Goal: Information Seeking & Learning: Learn about a topic

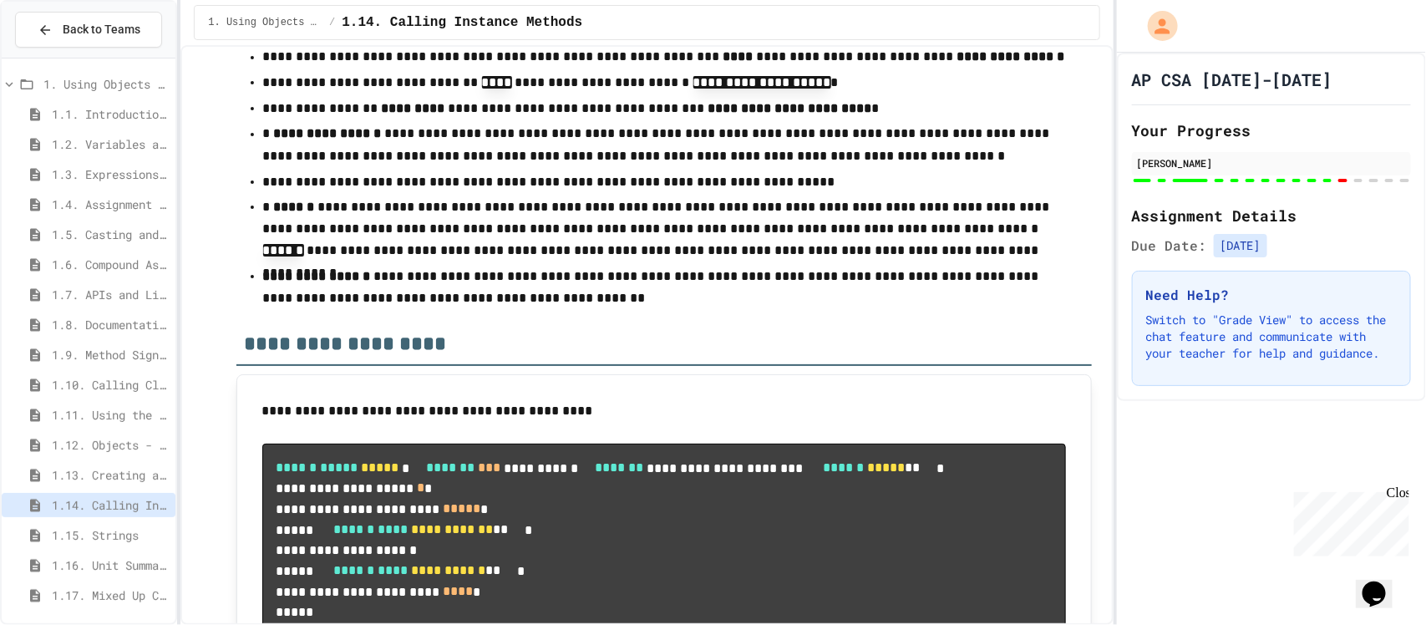
scroll to position [16059, 0]
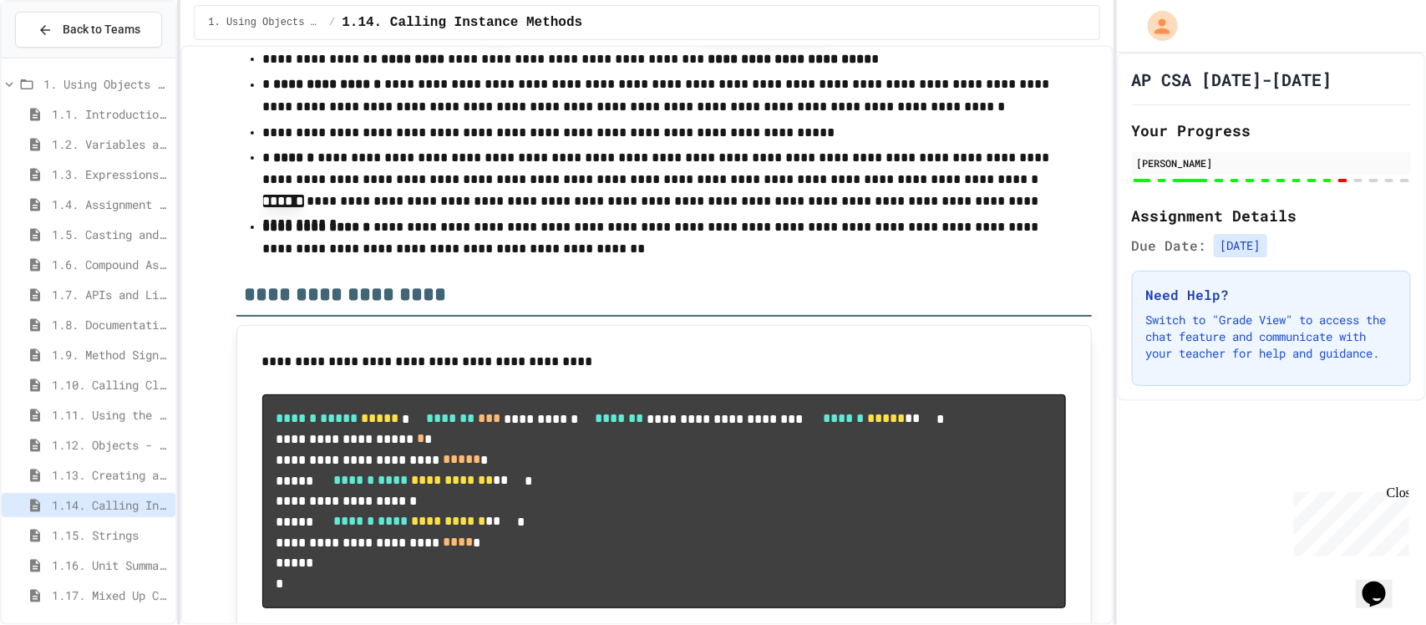
drag, startPoint x: 742, startPoint y: 332, endPoint x: 638, endPoint y: 337, distance: 103.7
click at [638, 624] on div at bounding box center [713, 626] width 1426 height 0
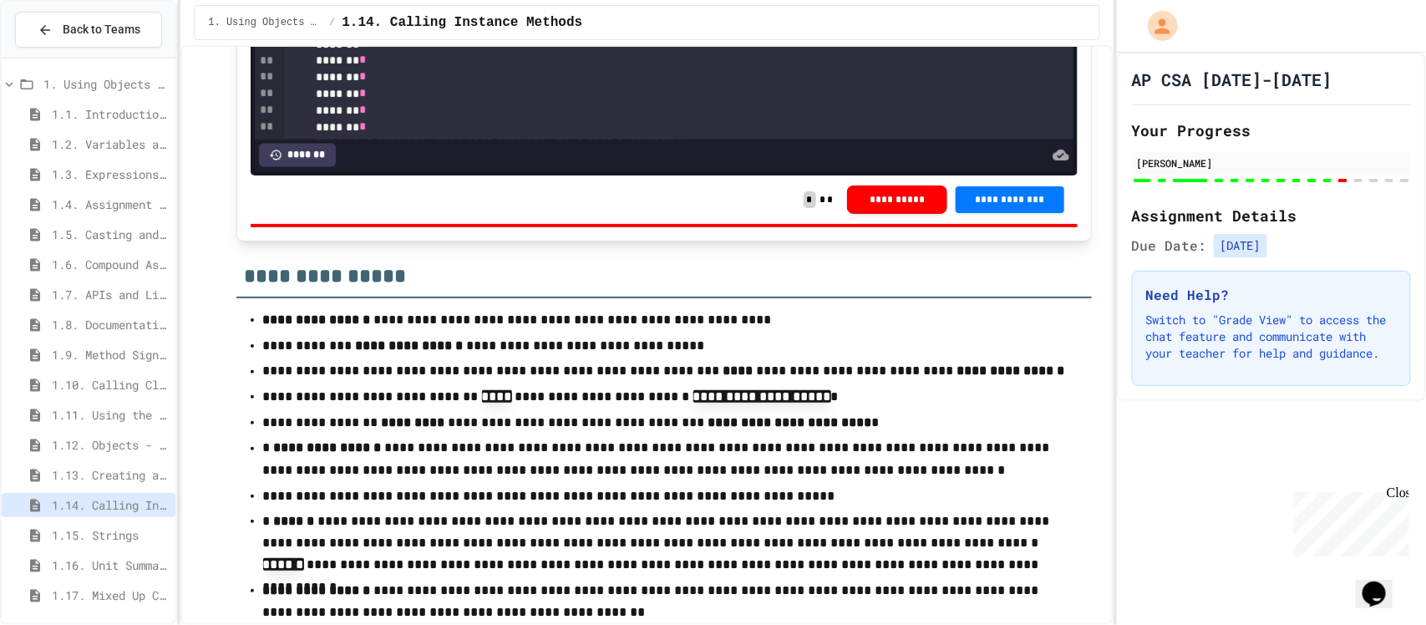
drag, startPoint x: 623, startPoint y: 396, endPoint x: 626, endPoint y: 407, distance: 11.4
click at [608, 624] on div at bounding box center [713, 626] width 1426 height 0
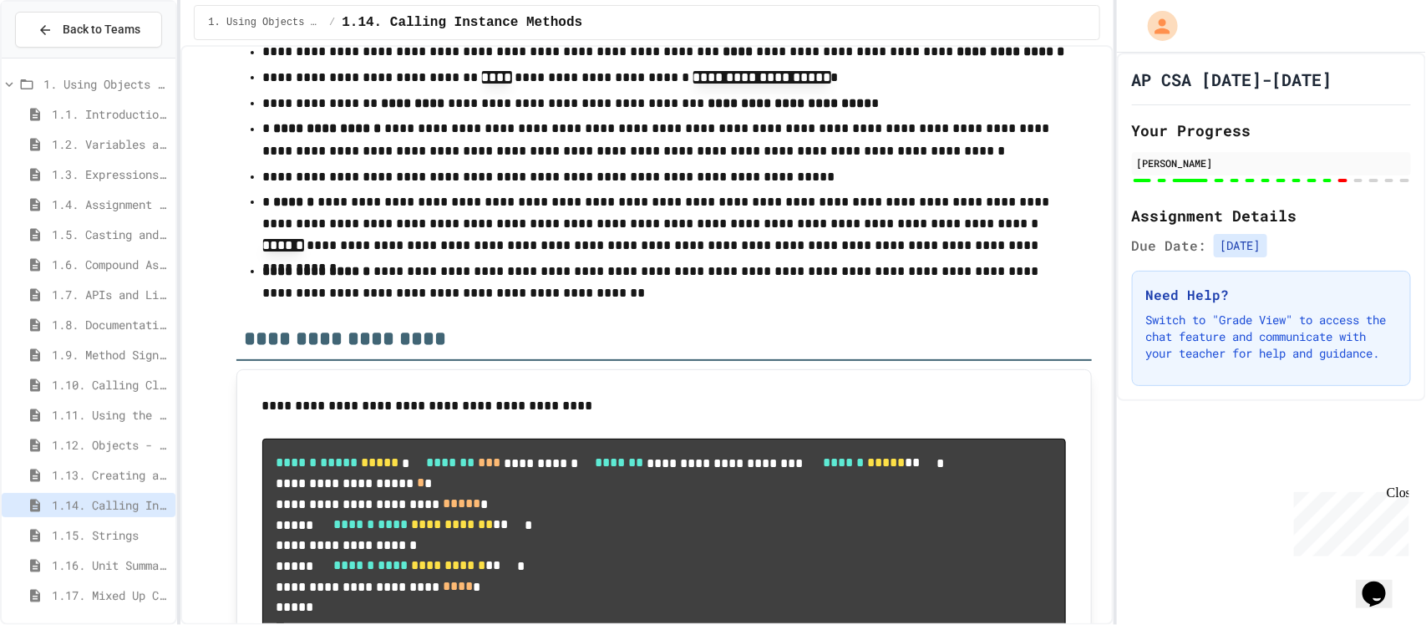
scroll to position [16017, 0]
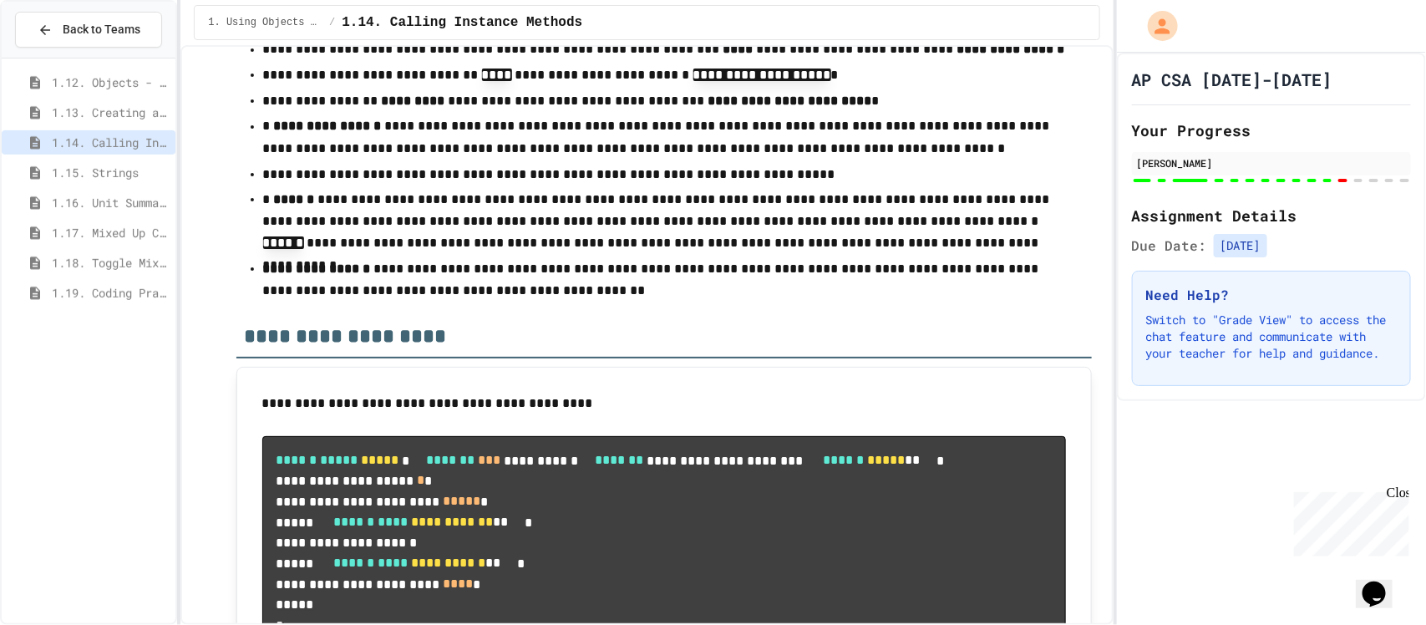
scroll to position [0, 0]
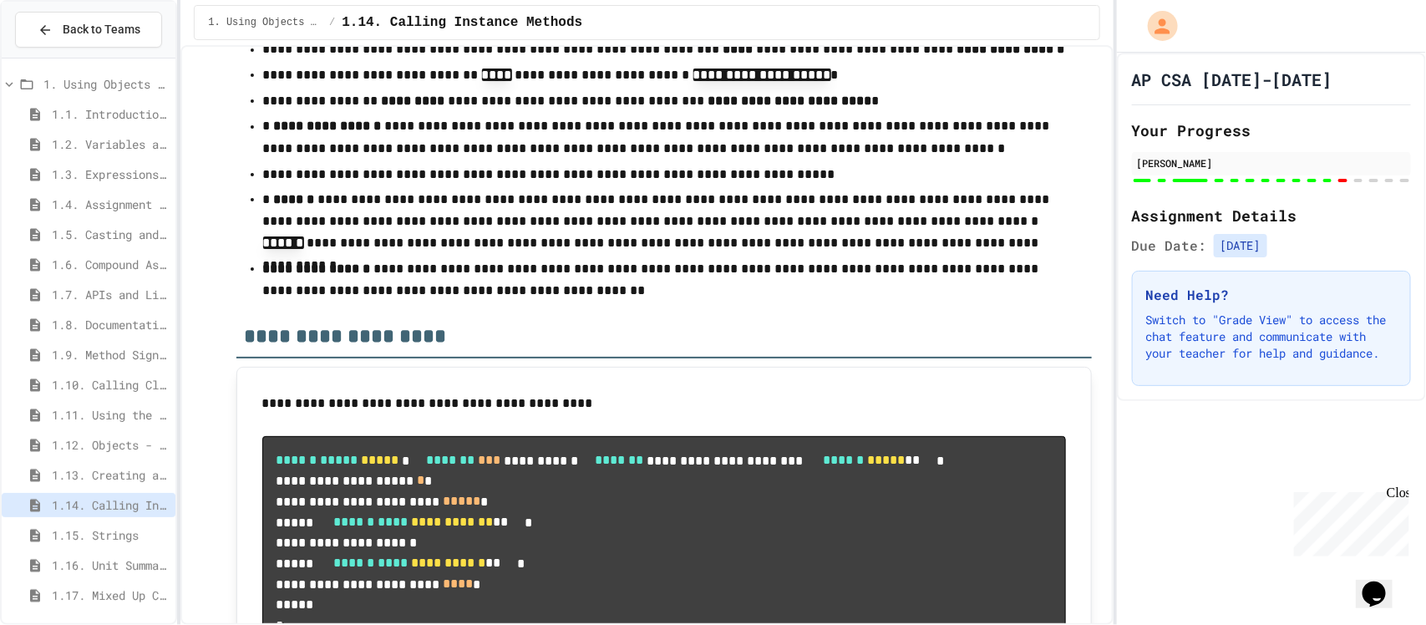
click at [12, 89] on icon at bounding box center [9, 84] width 15 height 15
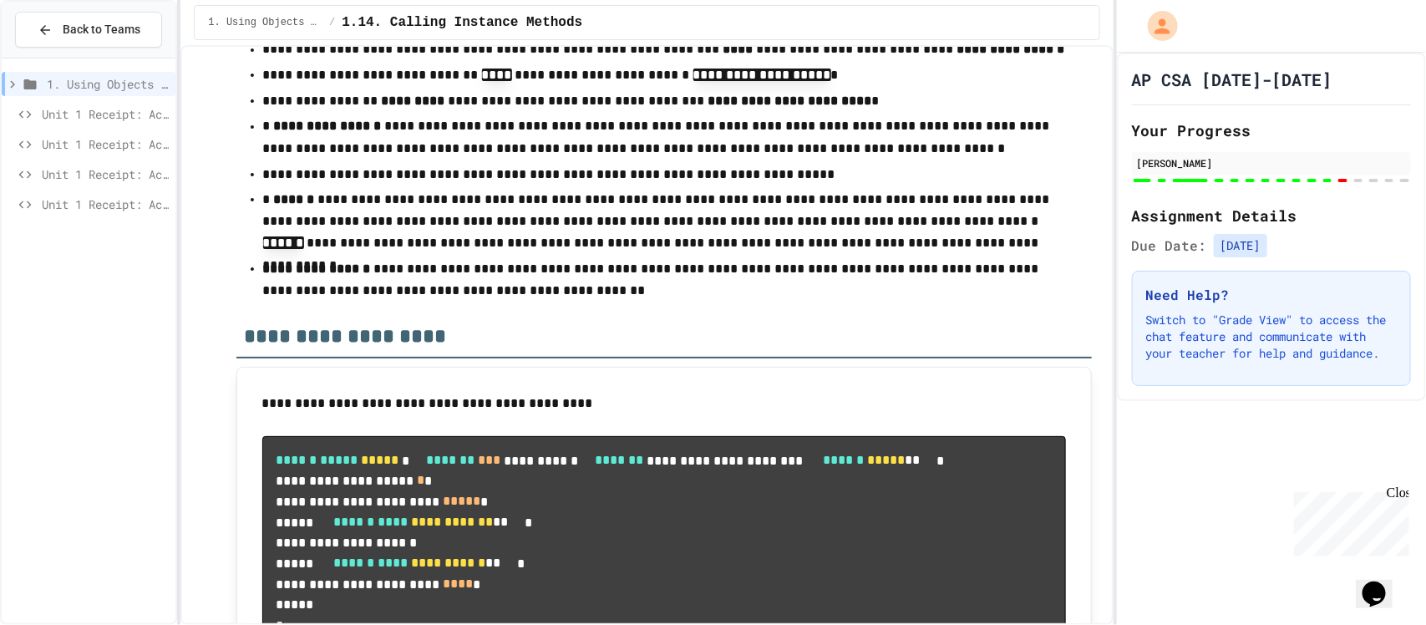
click at [29, 107] on icon at bounding box center [25, 114] width 20 height 15
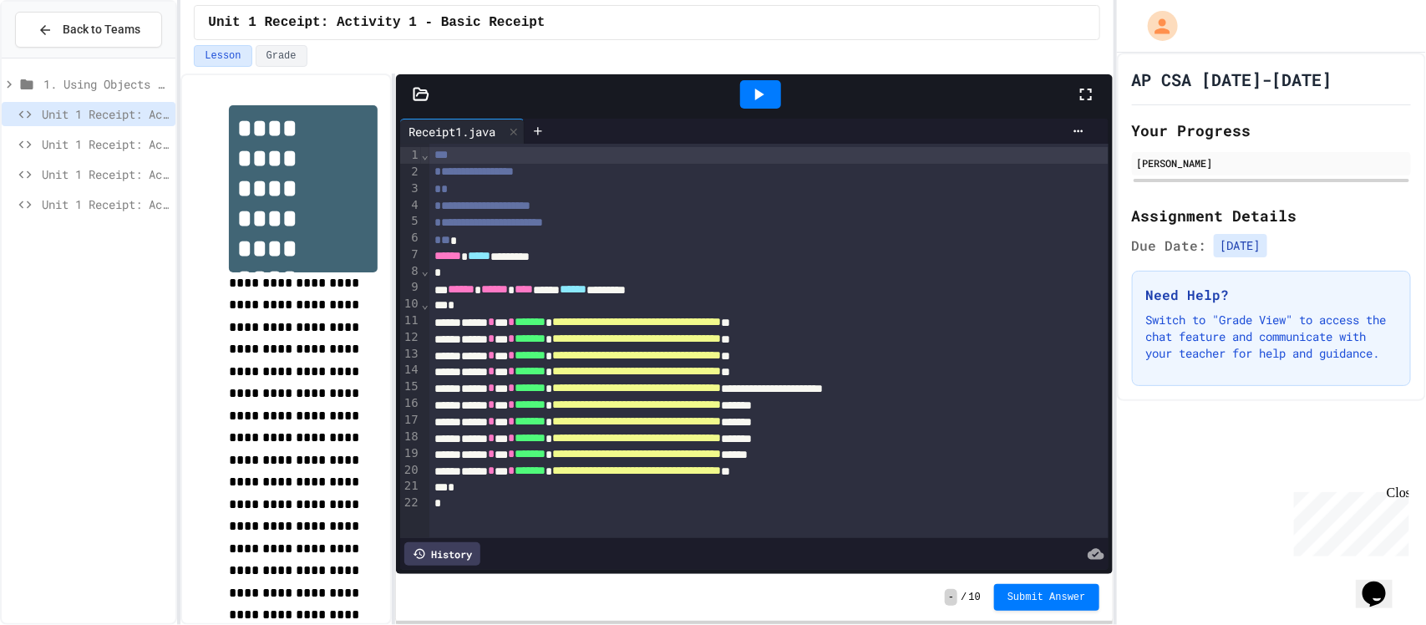
click at [14, 74] on div "1. Using Objects and Methods" at bounding box center [89, 84] width 174 height 24
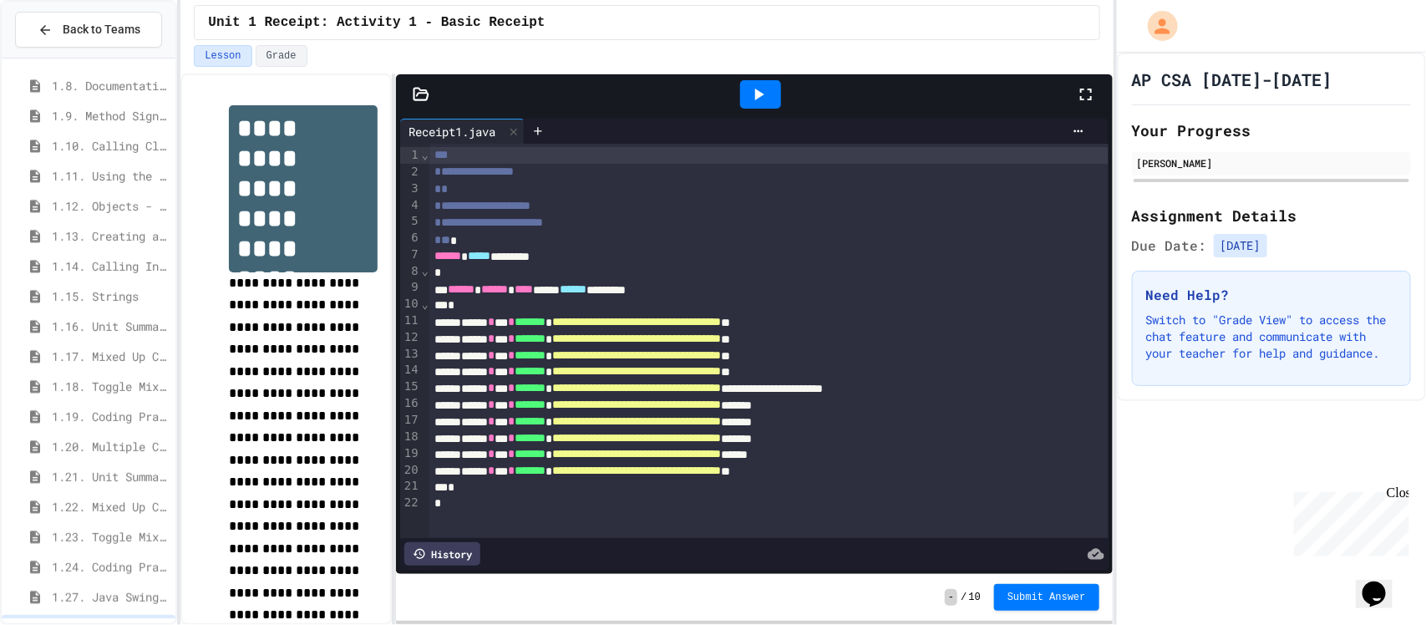
scroll to position [236, 0]
click at [59, 266] on span "1.14. Calling Instance Methods" at bounding box center [110, 270] width 117 height 18
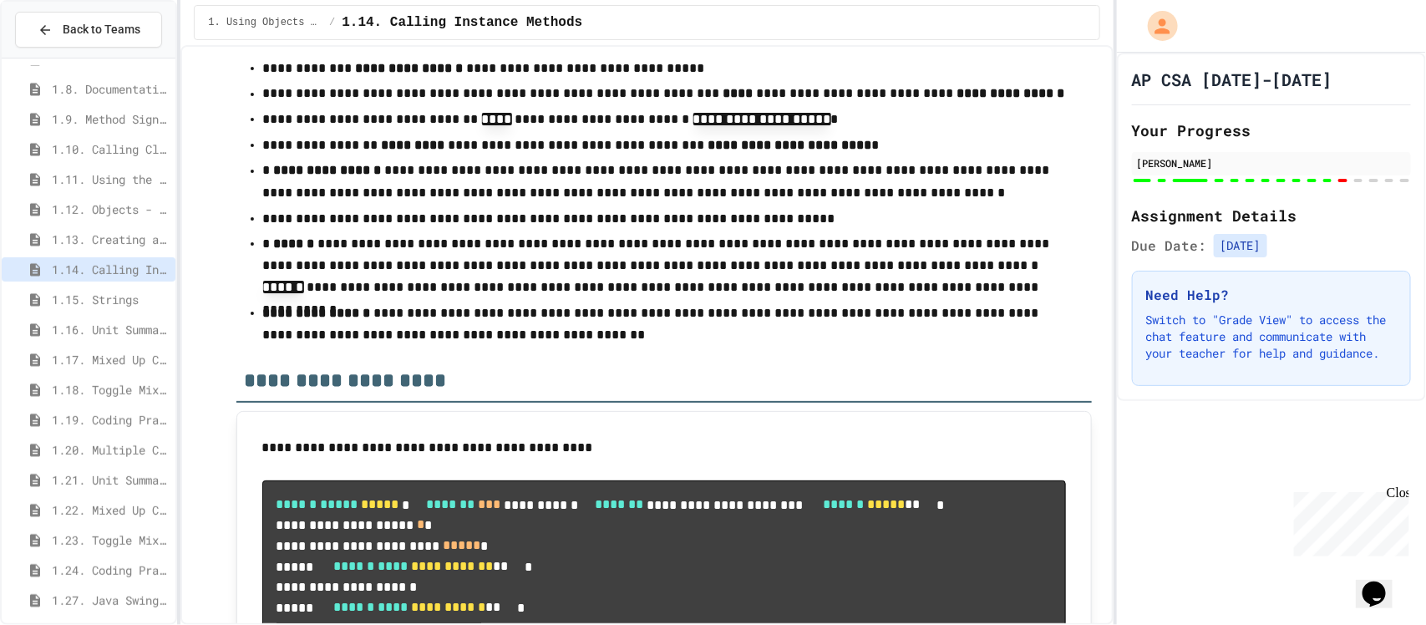
scroll to position [483, 0]
drag, startPoint x: 408, startPoint y: 384, endPoint x: 491, endPoint y: 382, distance: 83.6
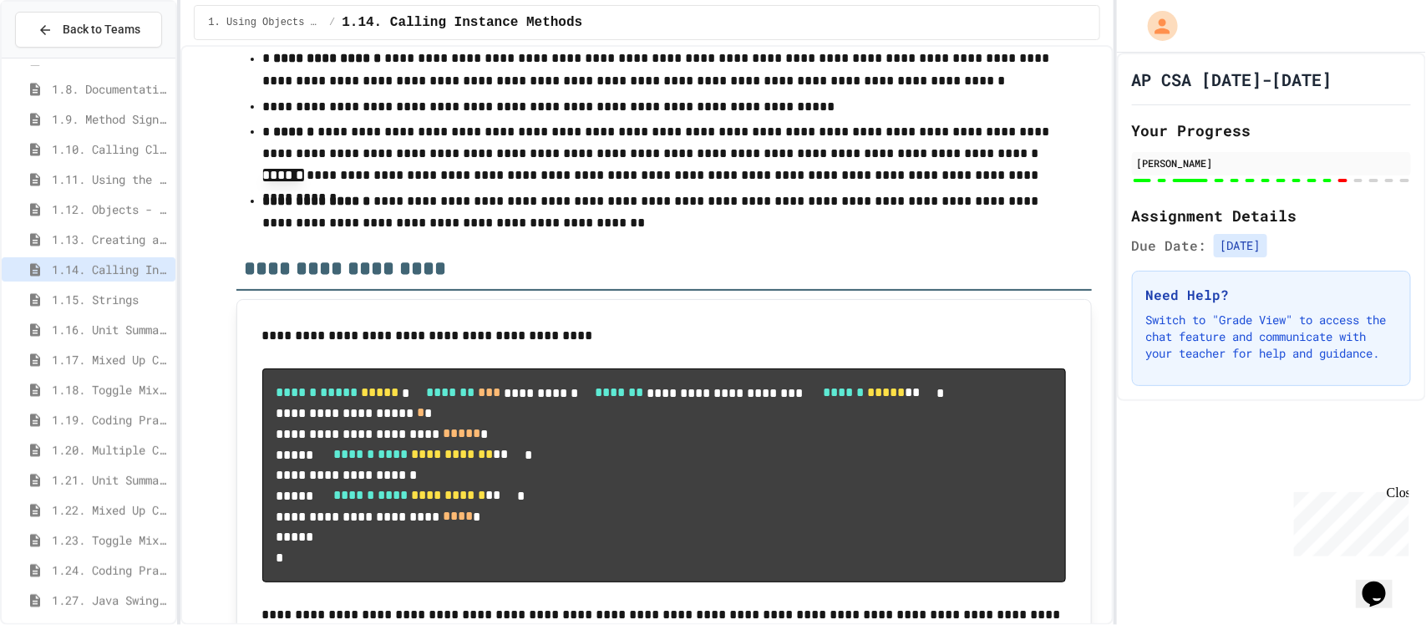
scroll to position [16096, 0]
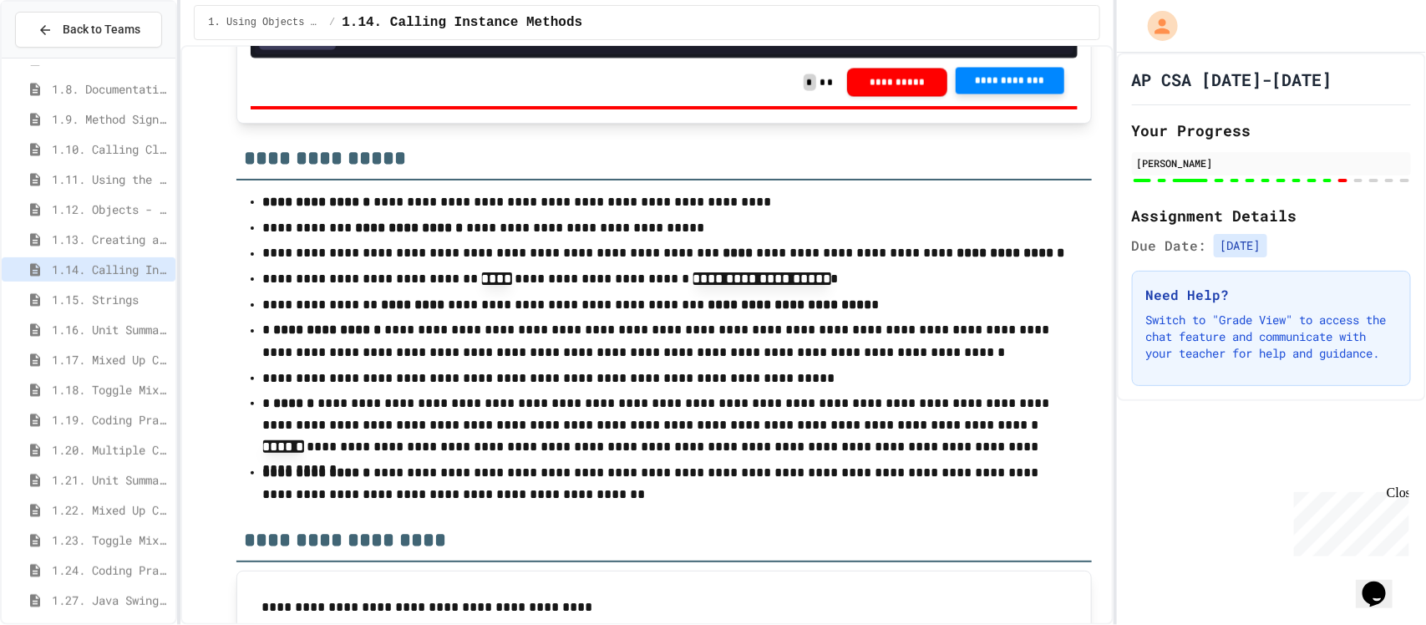
scroll to position [15810, 0]
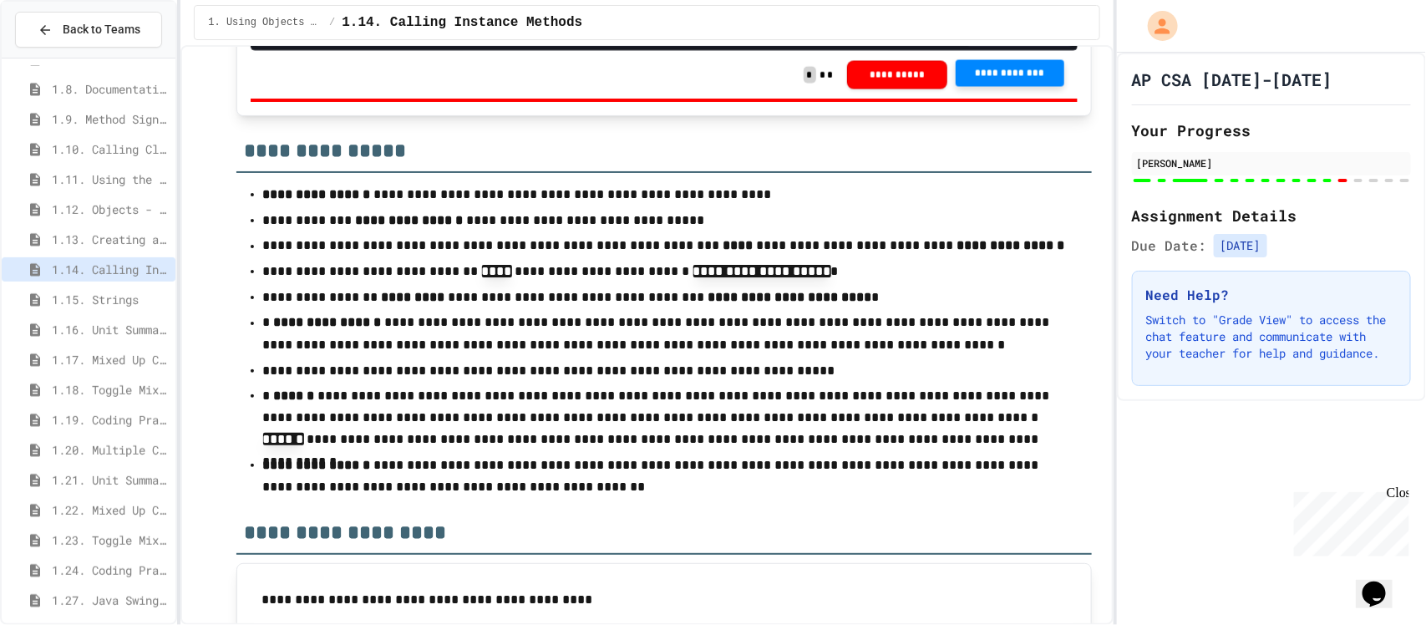
scroll to position [48, 0]
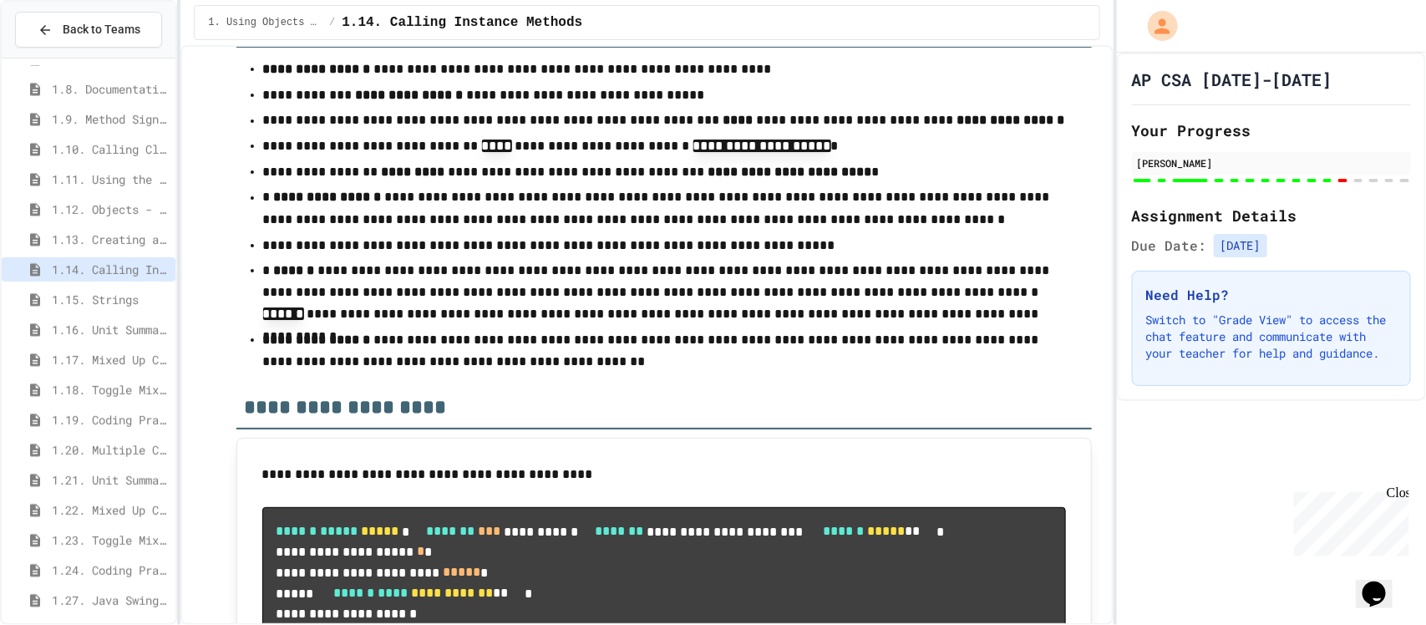
scroll to position [161, 0]
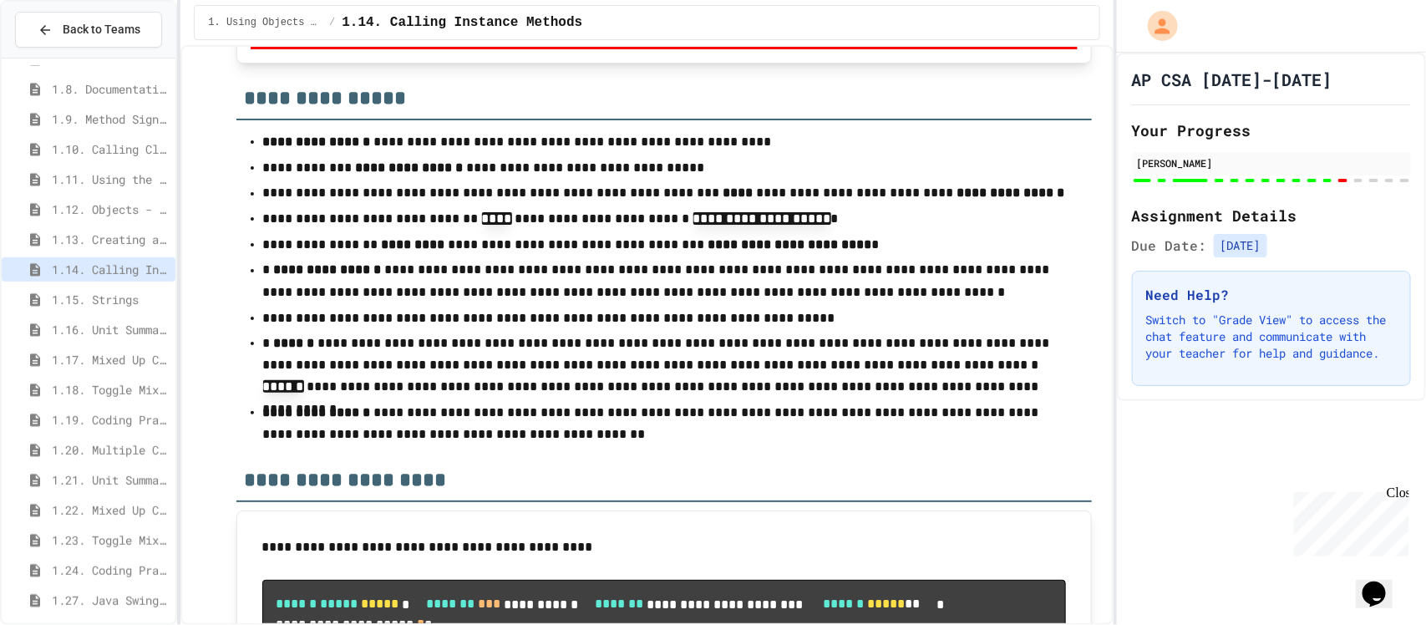
scroll to position [15871, 0]
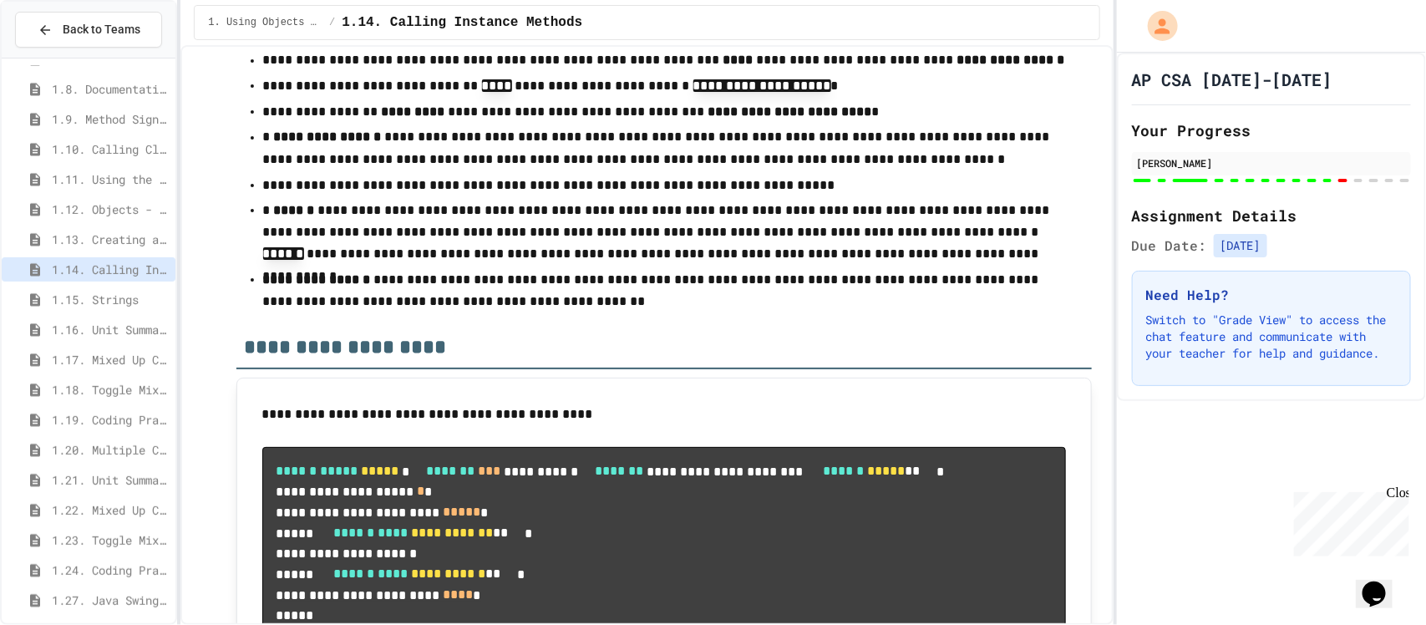
scroll to position [16010, 0]
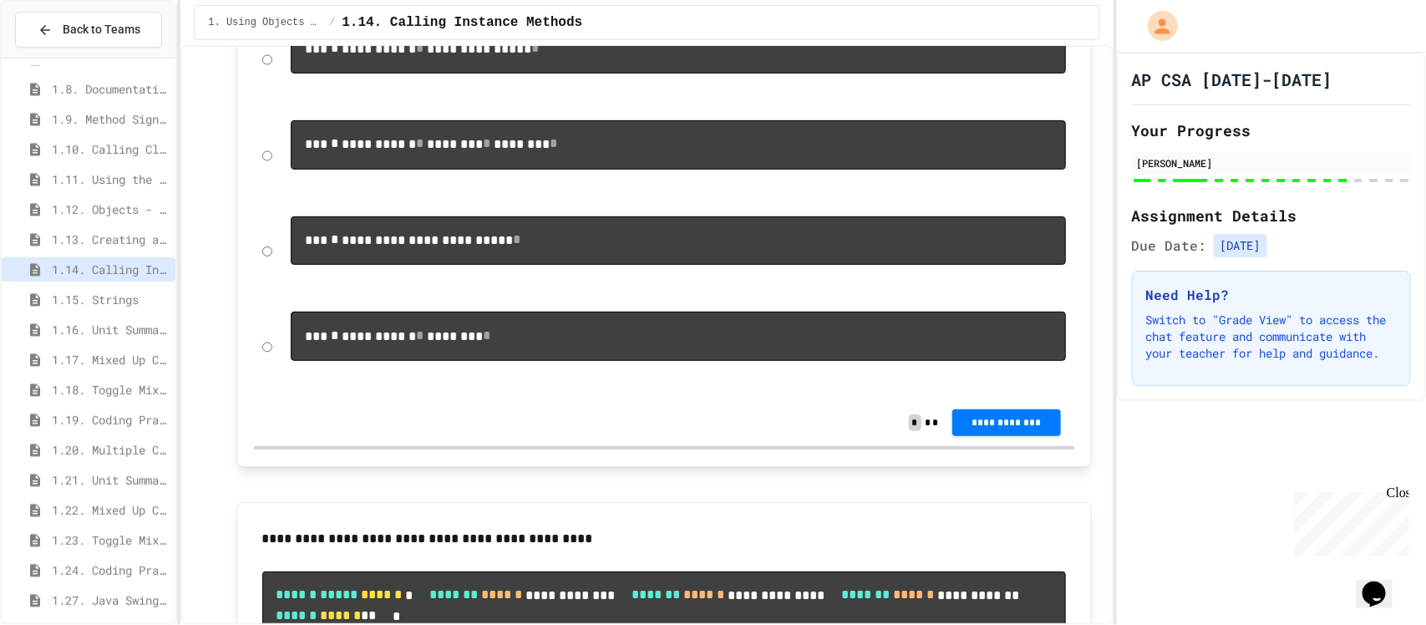
scroll to position [17523, 0]
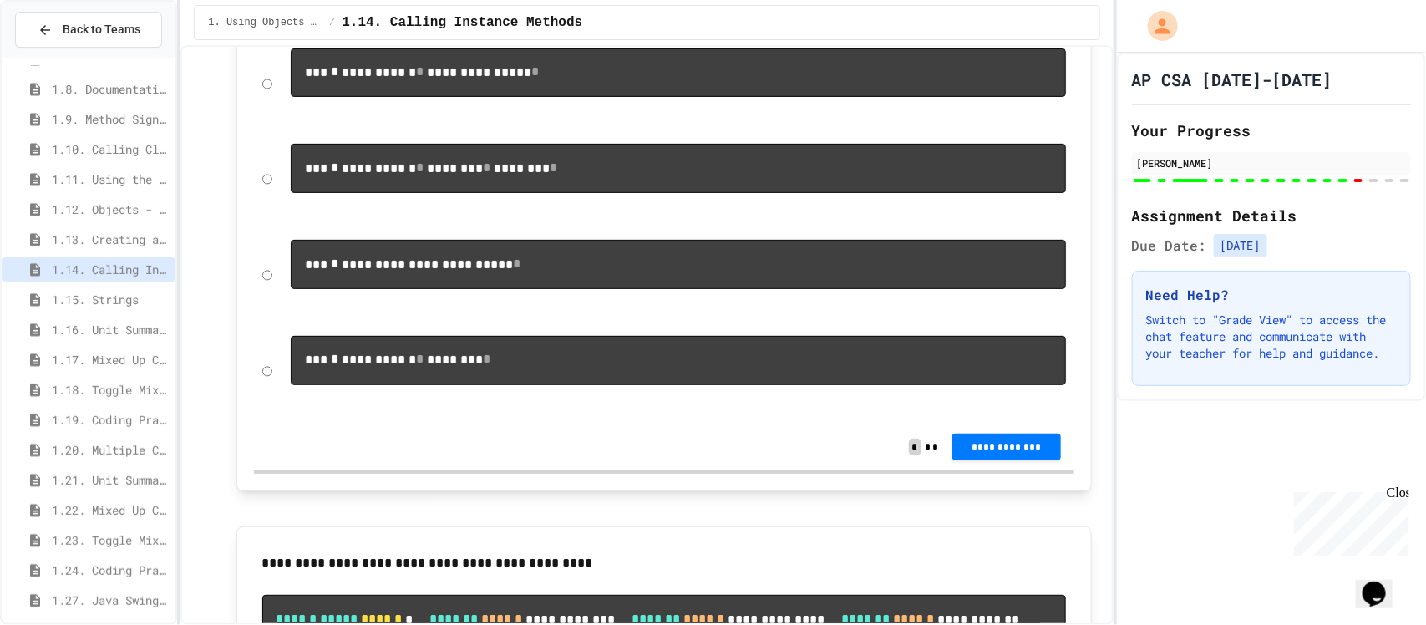
scroll to position [17559, 0]
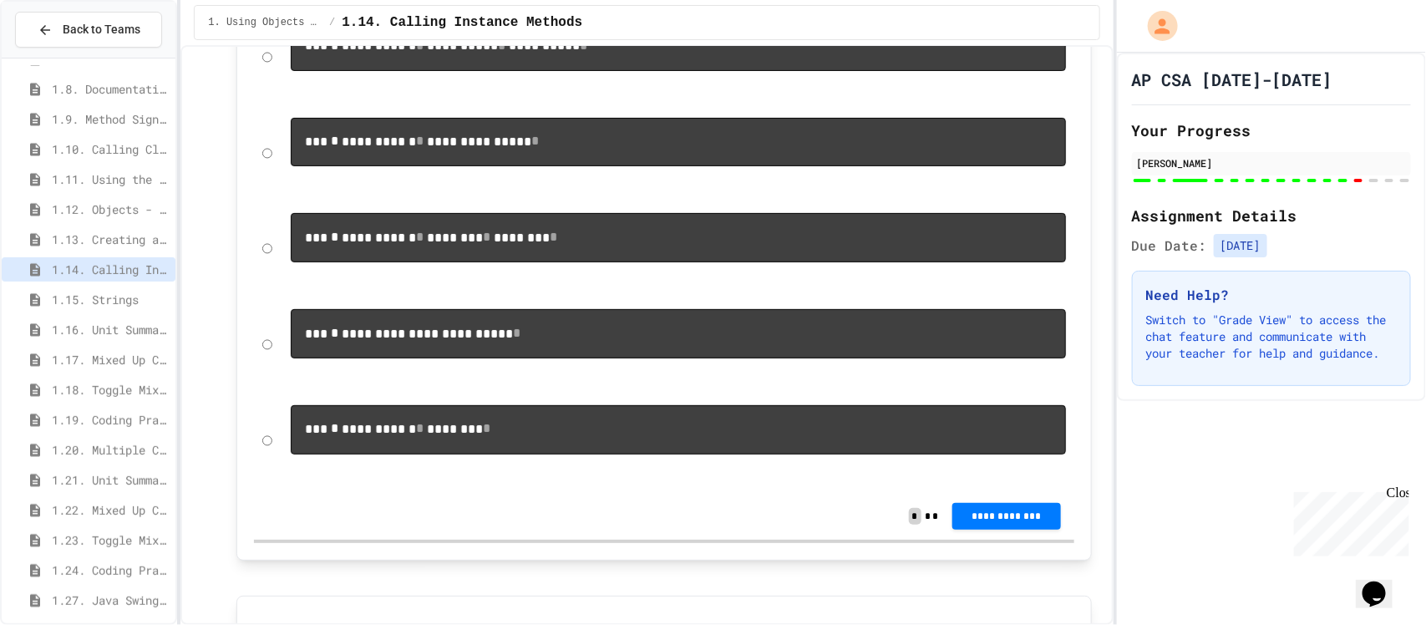
scroll to position [17455, 0]
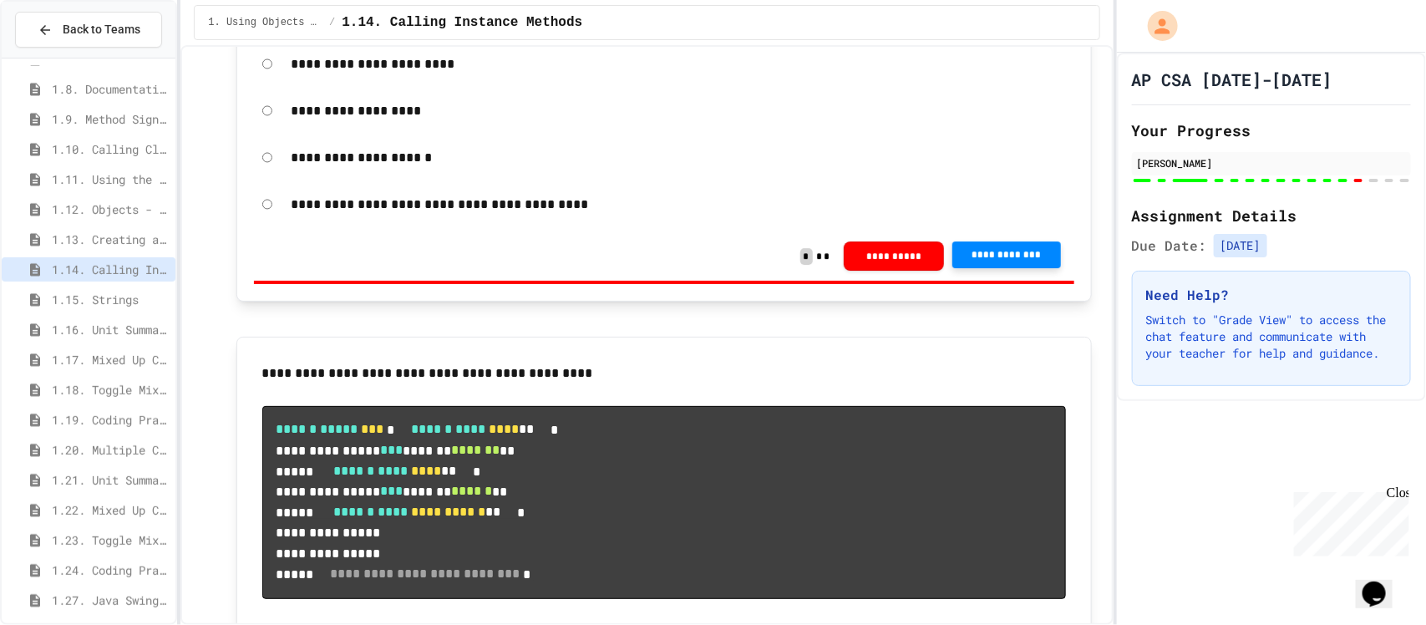
scroll to position [16787, 0]
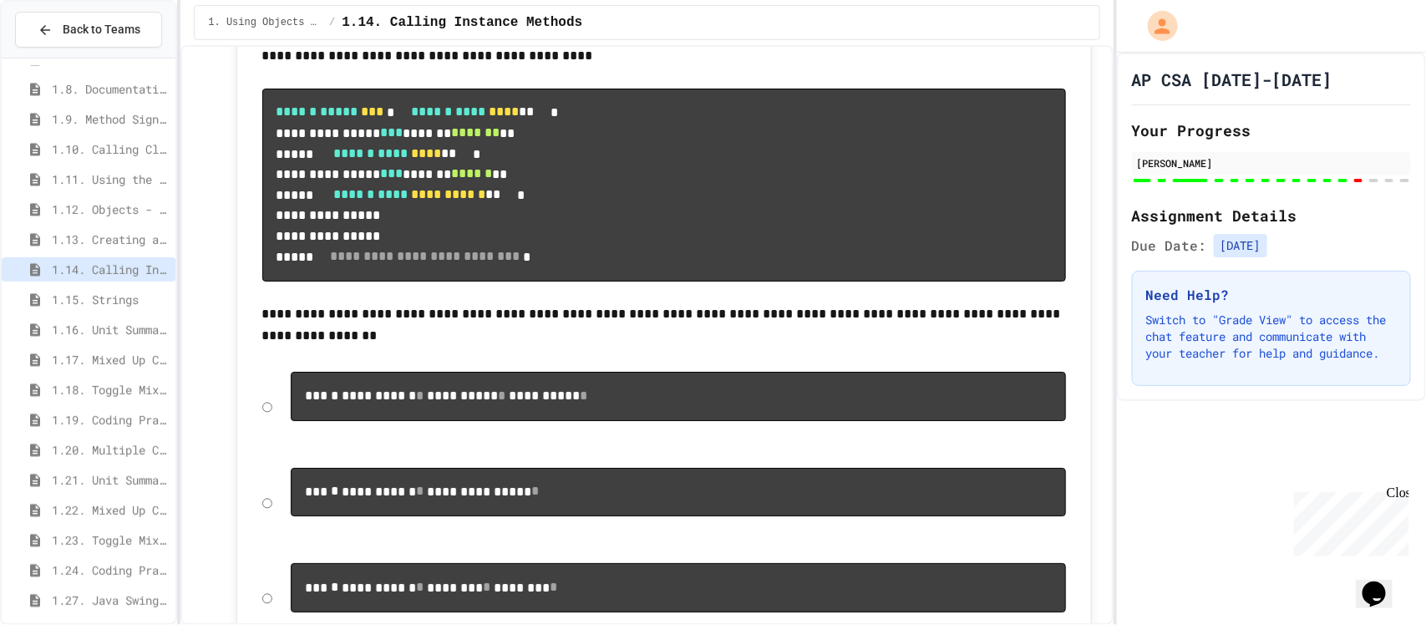
scroll to position [17091, 0]
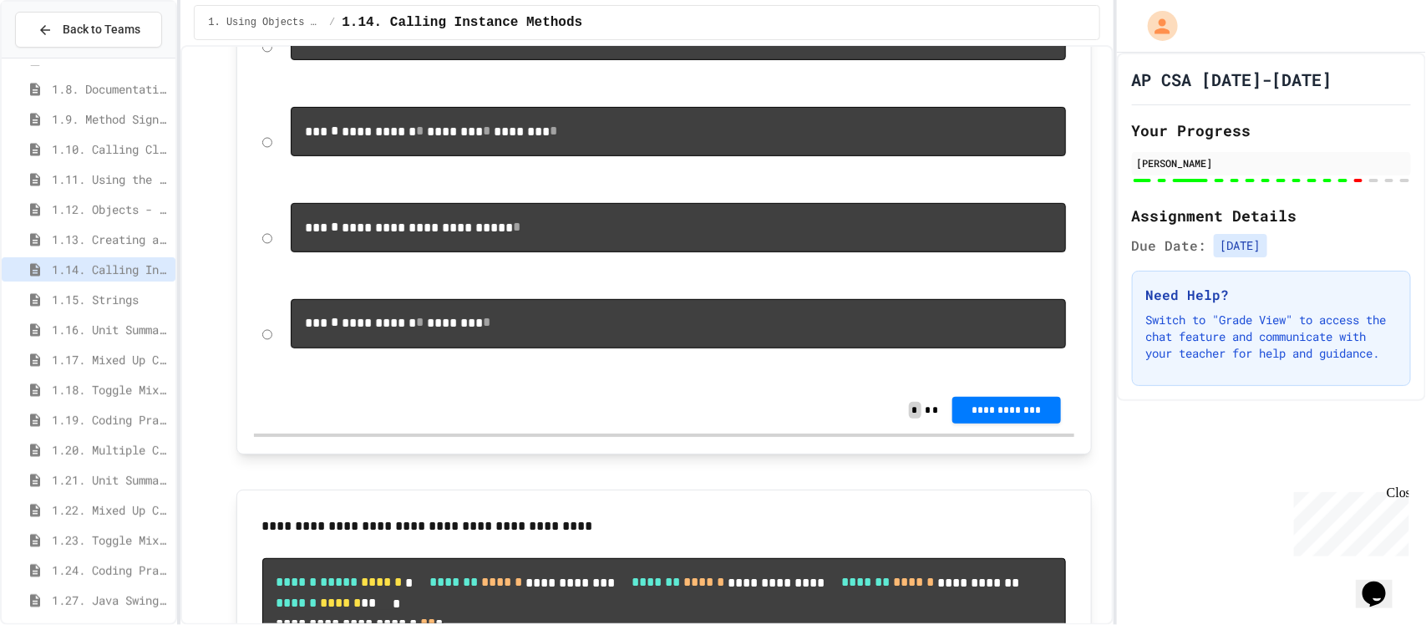
scroll to position [17614, 0]
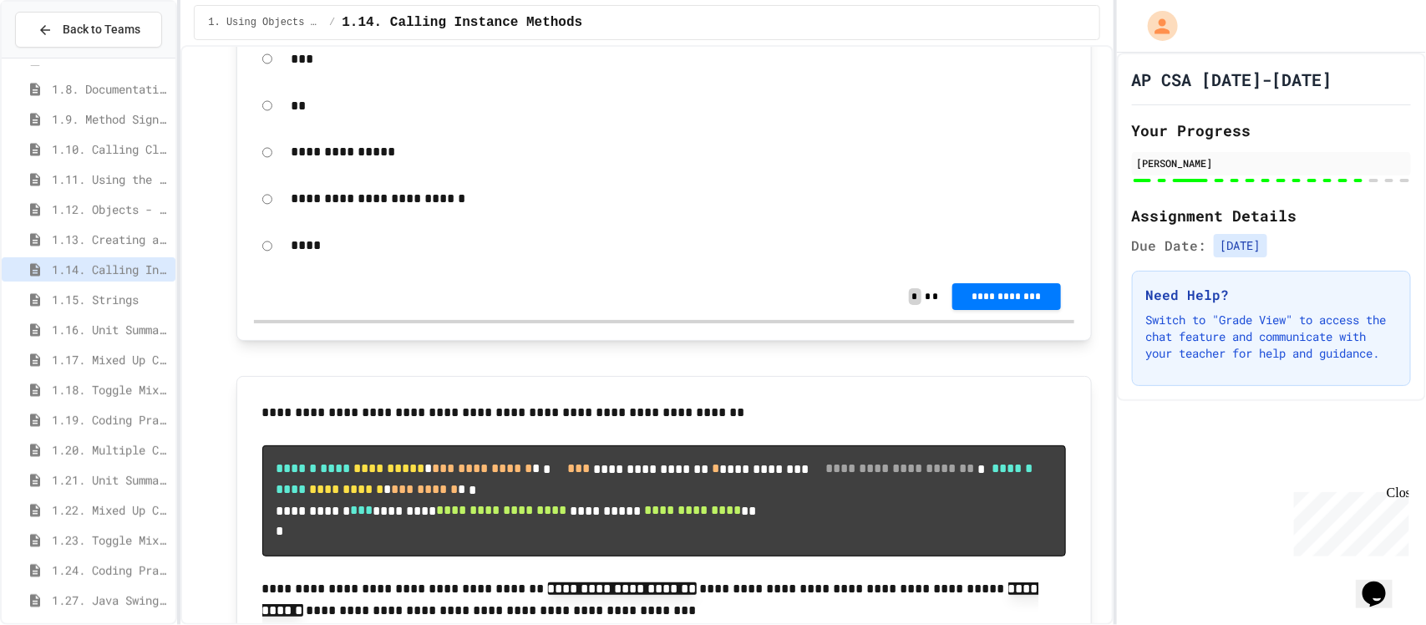
scroll to position [18470, 0]
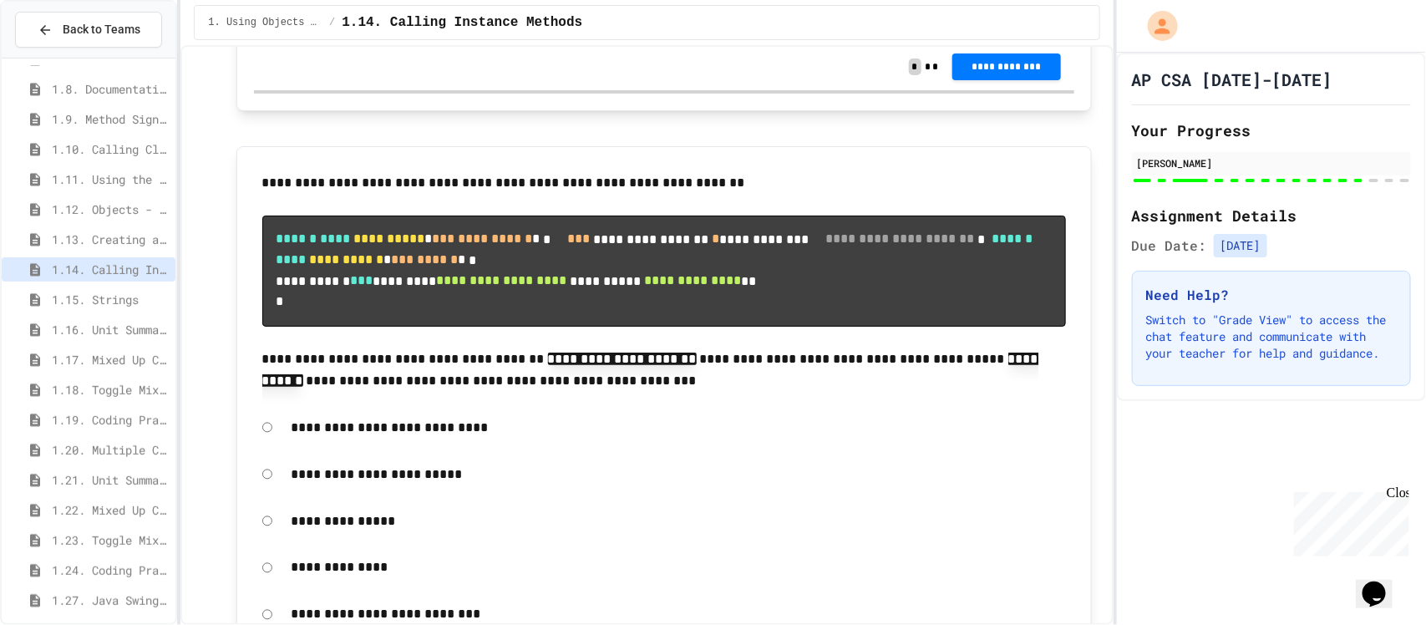
scroll to position [18700, 0]
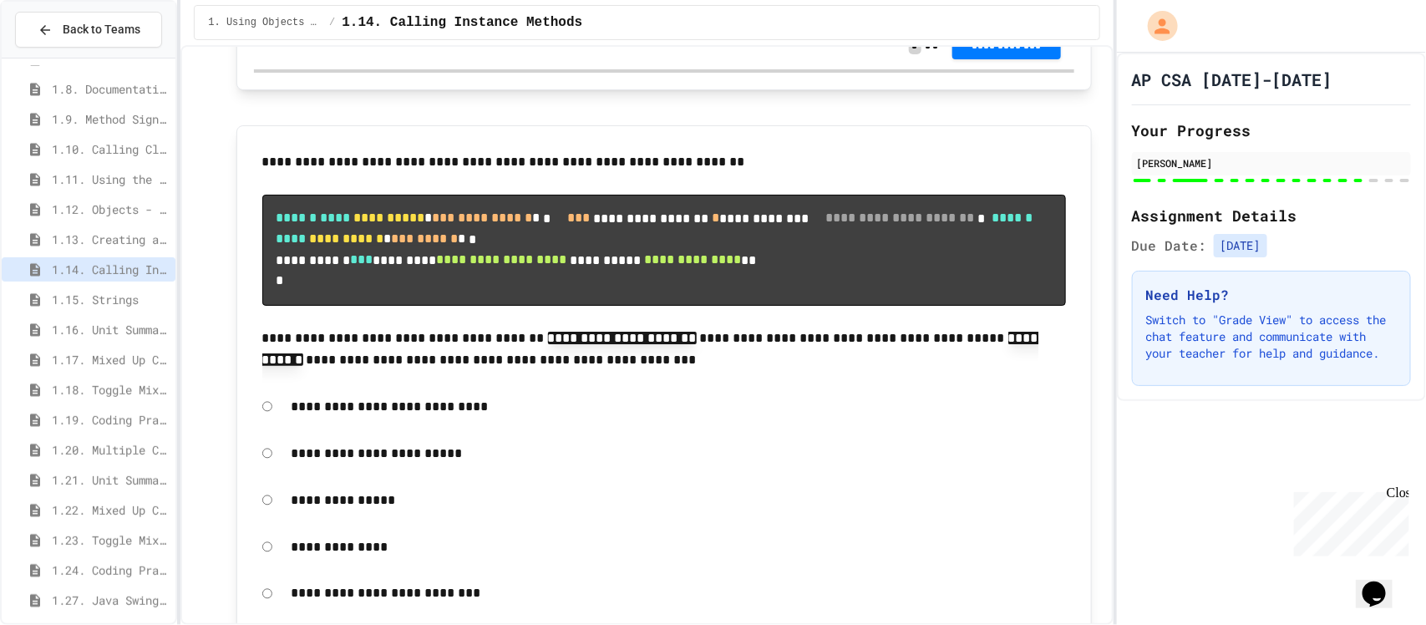
scroll to position [18736, 0]
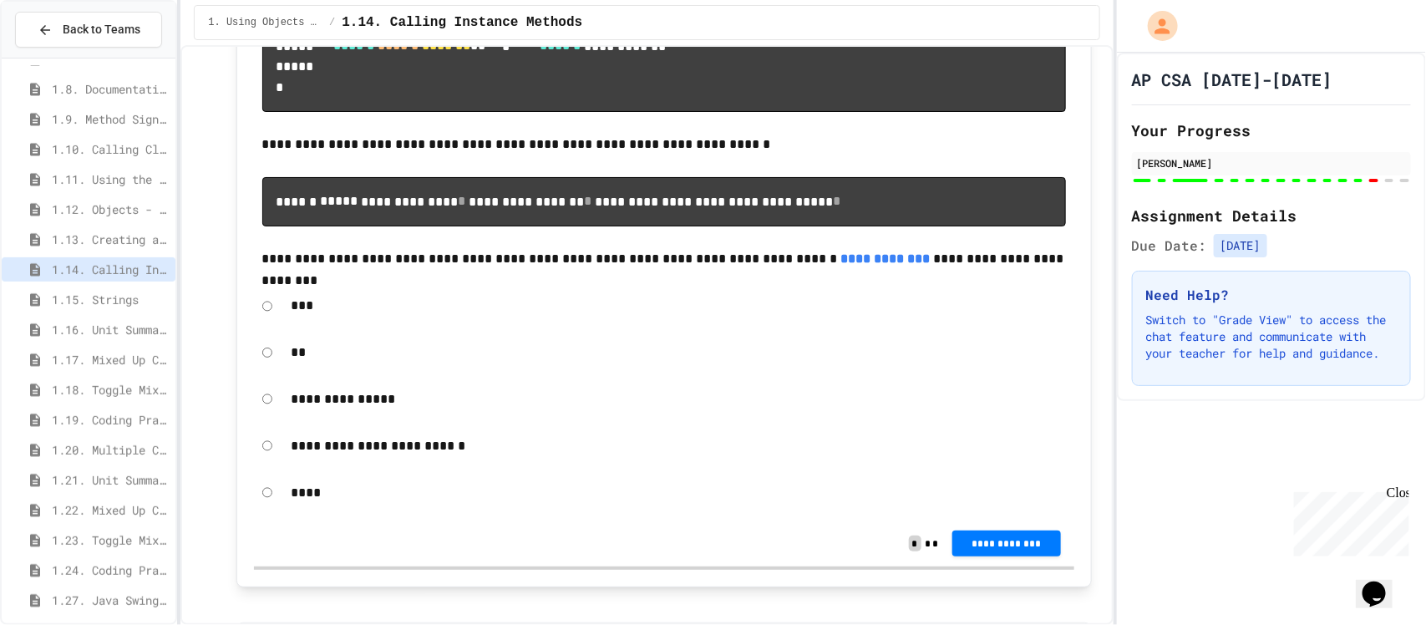
scroll to position [18023, 0]
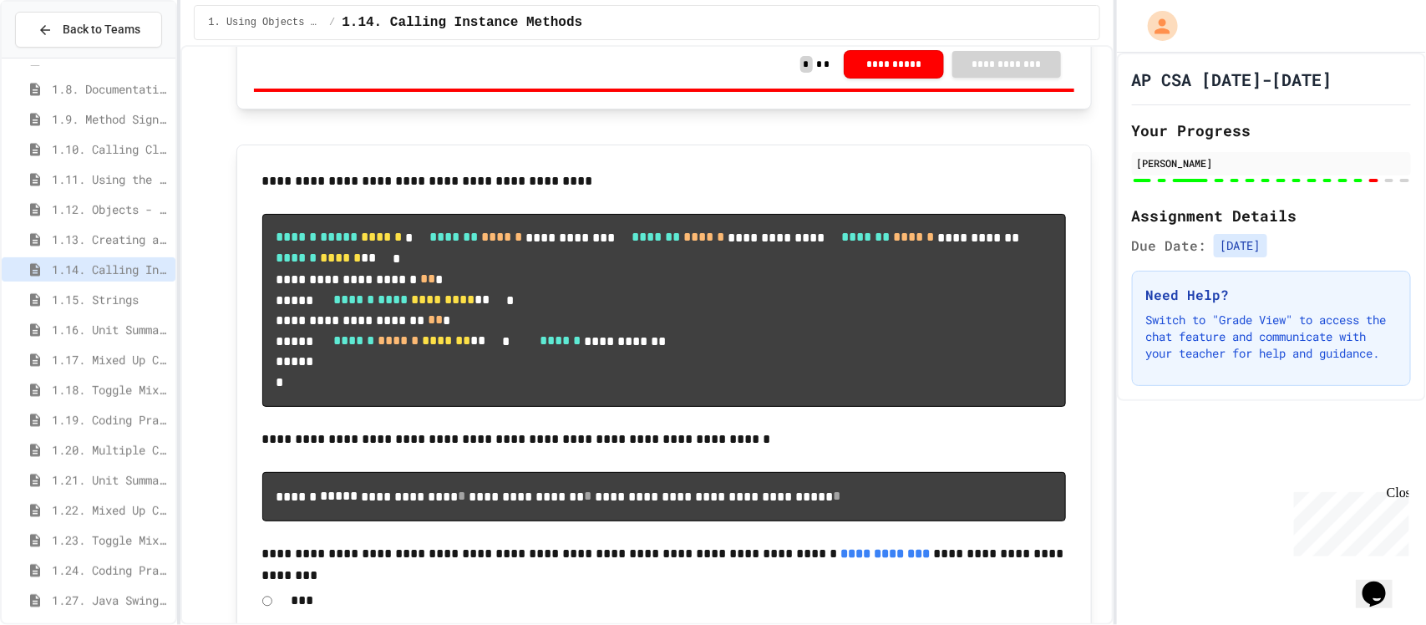
scroll to position [17941, 0]
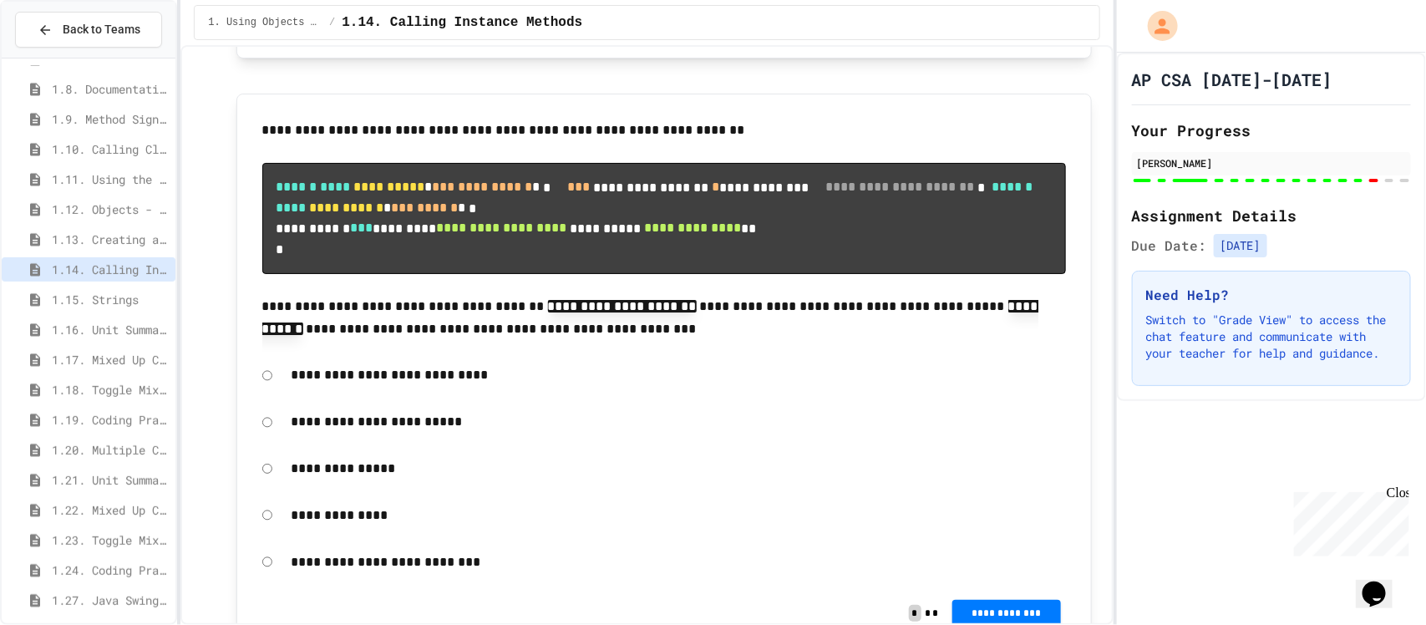
scroll to position [18830, 0]
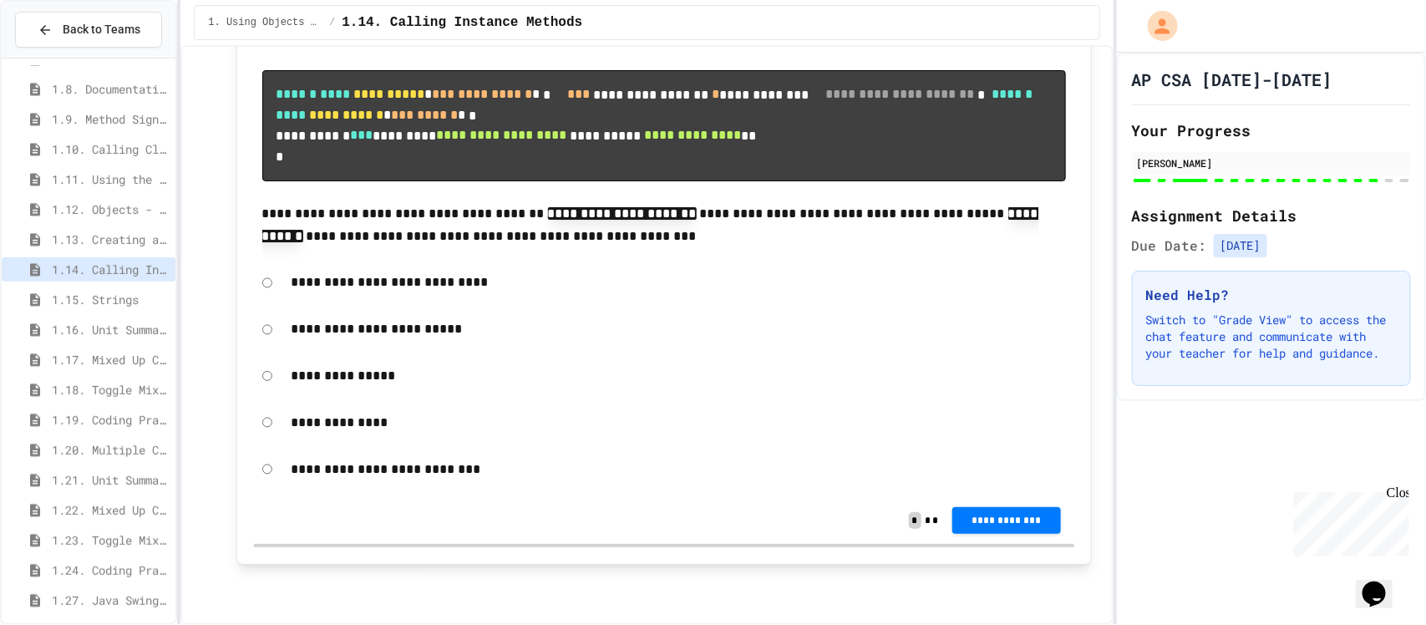
scroll to position [19812, 0]
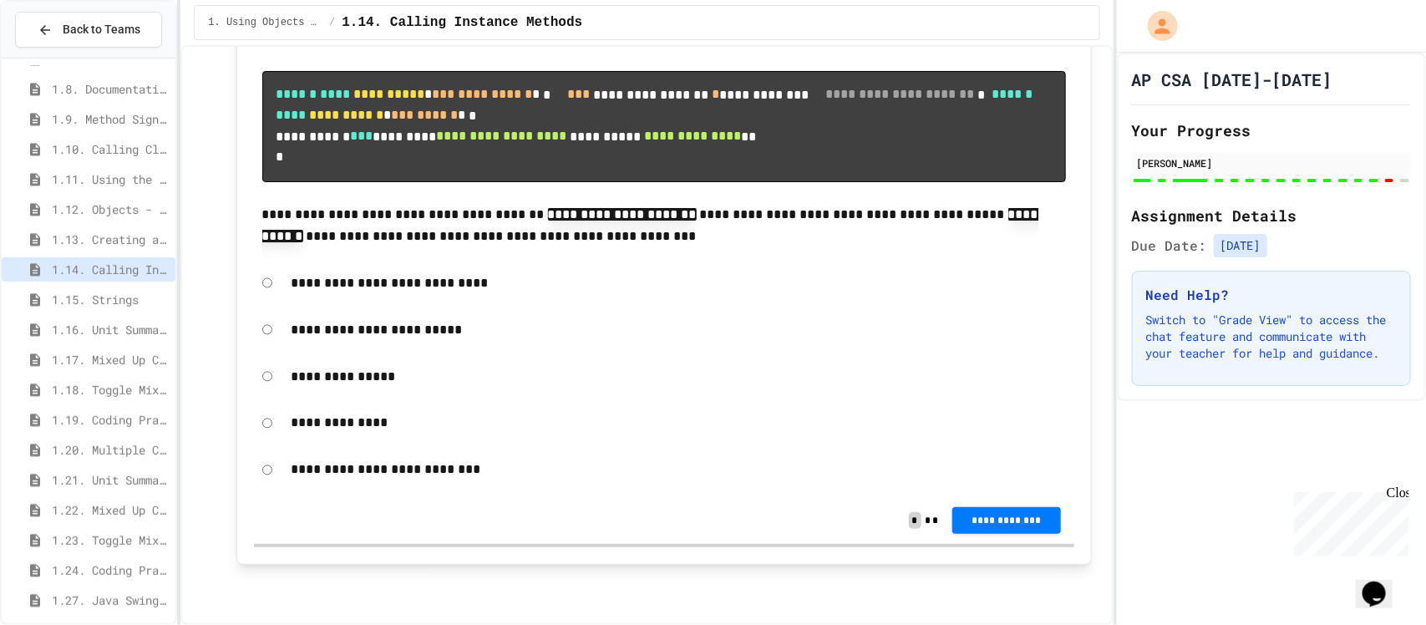
scroll to position [19847, 0]
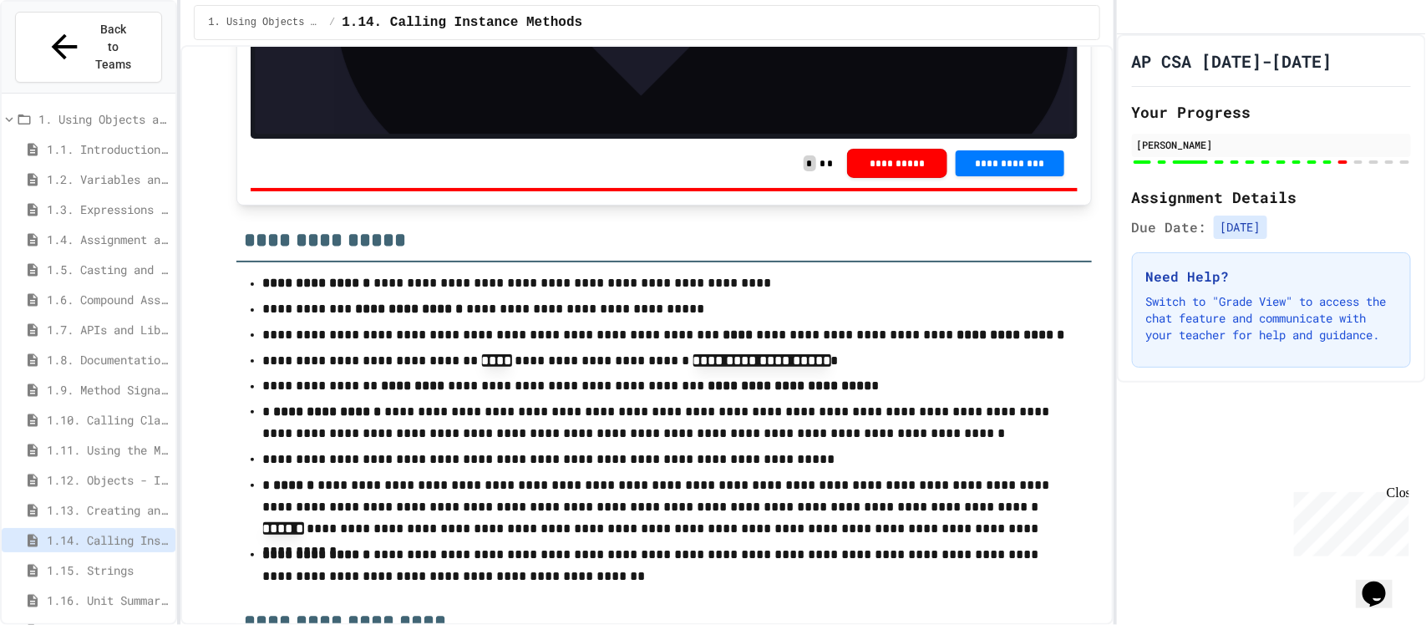
scroll to position [15731, 0]
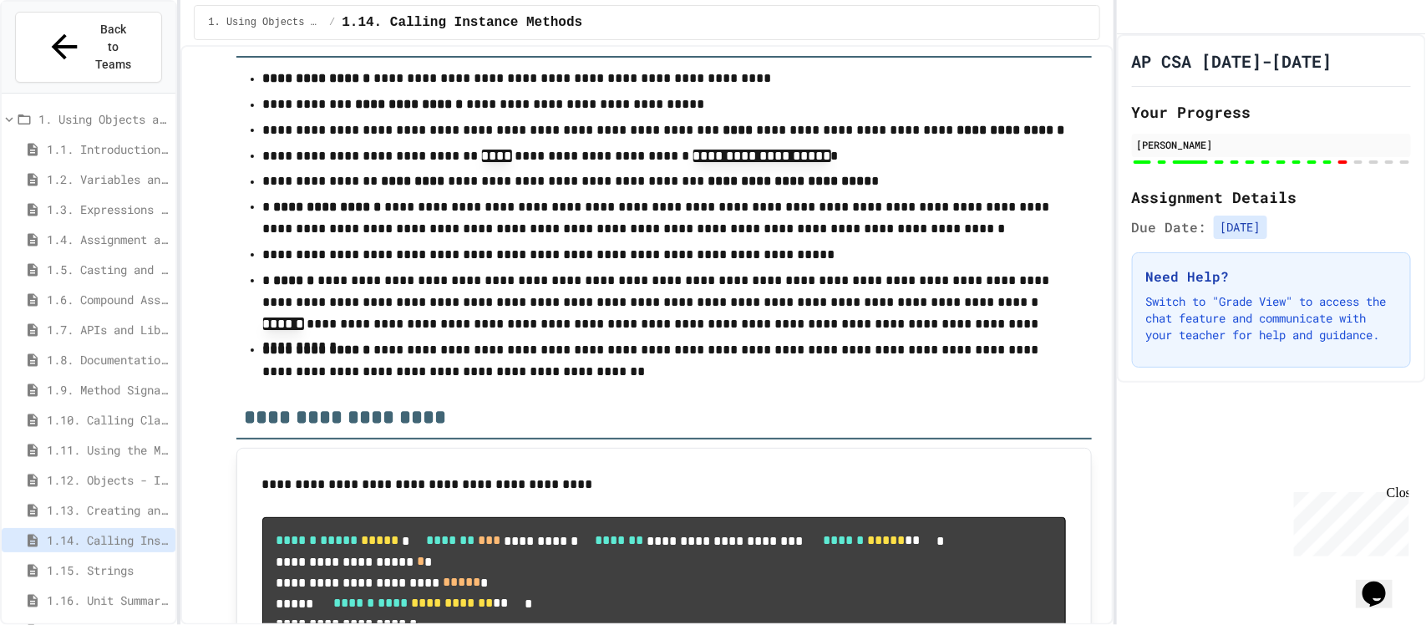
scroll to position [15932, 0]
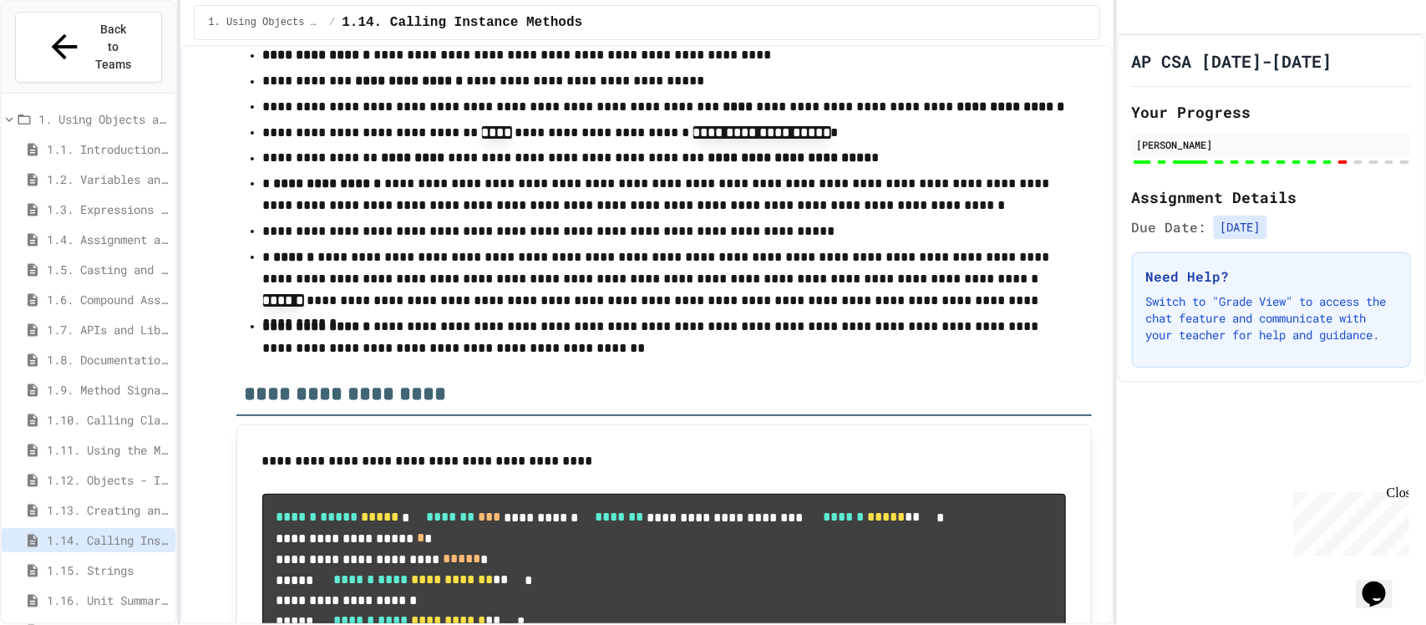
scroll to position [781, 0]
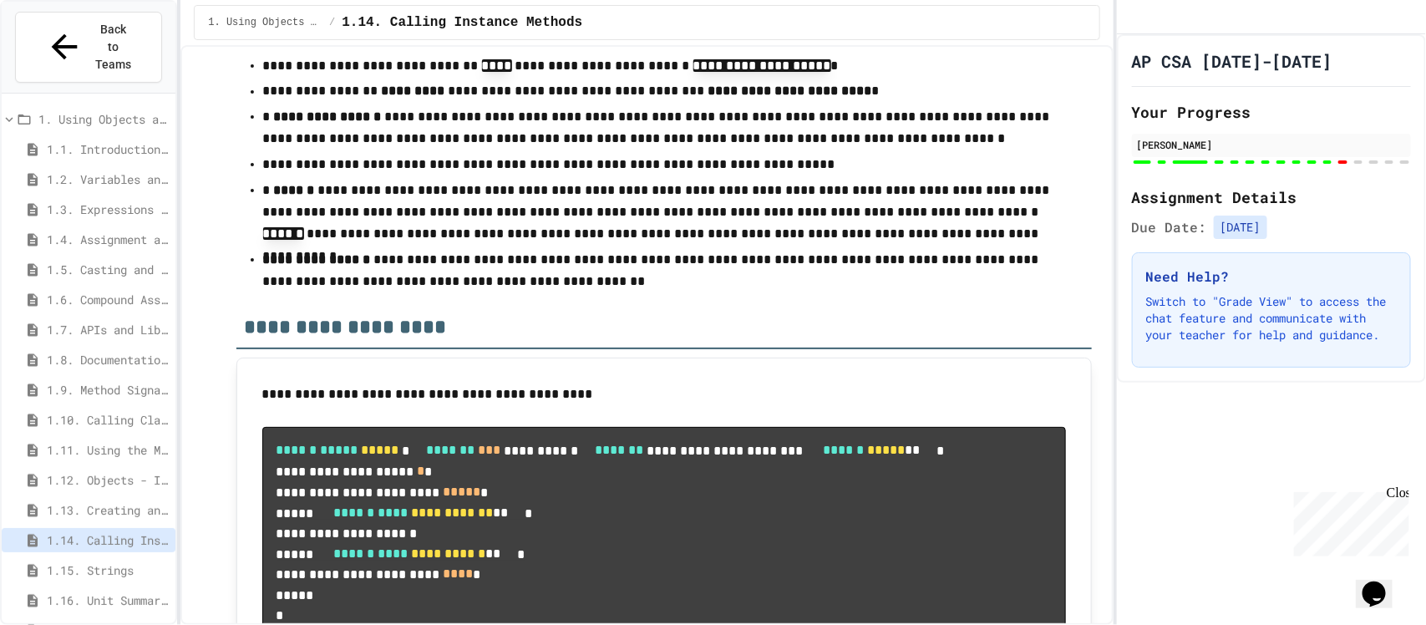
scroll to position [15885, 0]
